Goal: Task Accomplishment & Management: Use online tool/utility

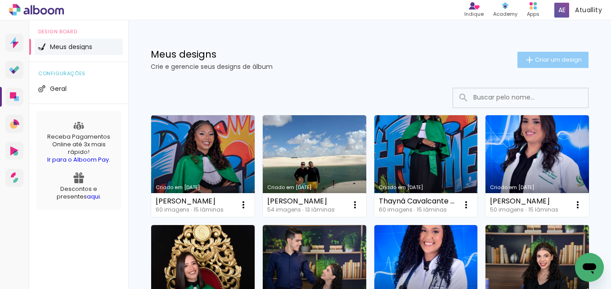
click at [550, 59] on span "Criar um design" at bounding box center [558, 60] width 47 height 6
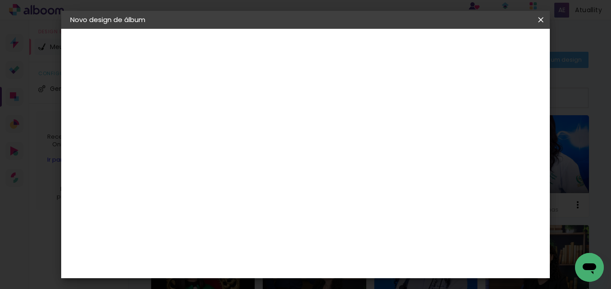
click at [217, 117] on input at bounding box center [217, 121] width 0 height 14
paste input "[PERSON_NAME]"
type input "[PERSON_NAME]"
type paper-input "[PERSON_NAME]"
click at [0, 0] on slot "Avançar" at bounding box center [0, 0] width 0 height 0
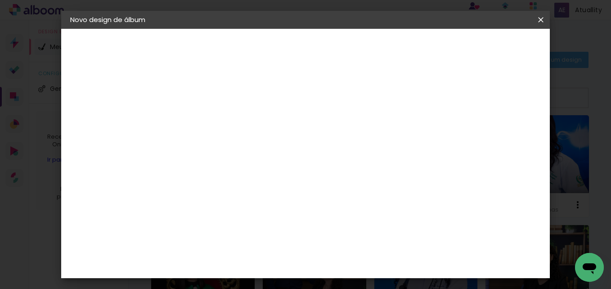
click at [286, 170] on input at bounding box center [240, 171] width 91 height 11
type input "via"
type paper-input "via"
click at [240, 200] on div "Viacolor" at bounding box center [225, 203] width 29 height 7
click at [0, 0] on slot "Avançar" at bounding box center [0, 0] width 0 height 0
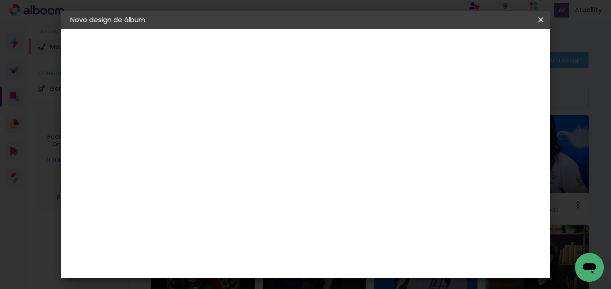
click at [253, 150] on input "text" at bounding box center [234, 157] width 35 height 14
click at [400, 162] on iron-dropdown at bounding box center [364, 151] width 180 height 23
click at [394, 151] on paper-item "Padrão" at bounding box center [364, 149] width 180 height 18
type input "Padrão"
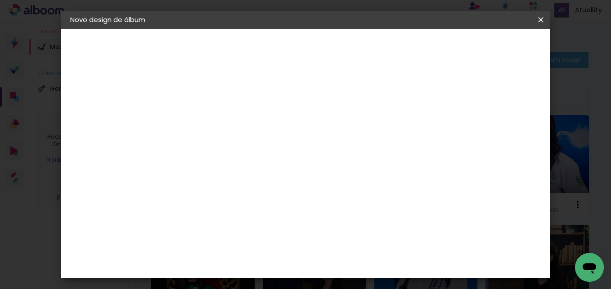
click at [364, 55] on paper-button "Avançar" at bounding box center [342, 47] width 44 height 15
click at [350, 54] on paper-button "Iniciar design" at bounding box center [330, 51] width 39 height 22
